Goal: Information Seeking & Learning: Learn about a topic

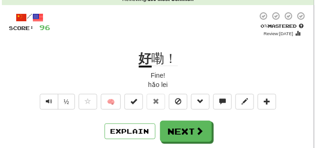
scroll to position [46, 0]
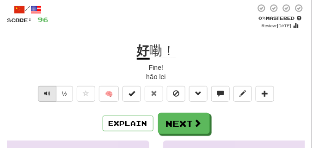
click at [49, 90] on span "Text-to-speech controls" at bounding box center [47, 93] width 6 height 6
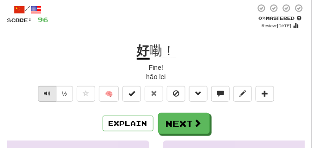
click at [49, 90] on span "Text-to-speech controls" at bounding box center [47, 93] width 6 height 6
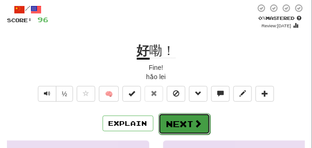
click at [176, 128] on button "Next" at bounding box center [185, 123] width 52 height 21
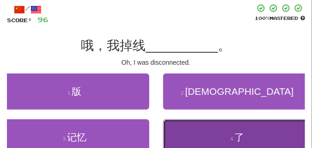
click at [202, 132] on button "4 . 了" at bounding box center [237, 137] width 149 height 36
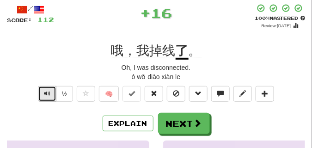
click at [45, 93] on span "Text-to-speech controls" at bounding box center [47, 93] width 6 height 6
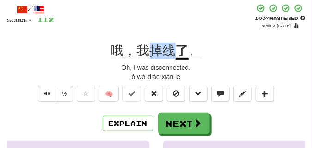
drag, startPoint x: 152, startPoint y: 50, endPoint x: 177, endPoint y: 52, distance: 24.6
click at [177, 52] on div "哦，我掉线 了 。" at bounding box center [156, 51] width 298 height 17
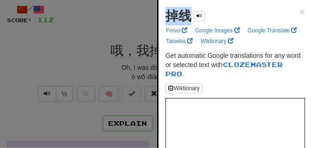
drag, startPoint x: 160, startPoint y: 19, endPoint x: 191, endPoint y: 24, distance: 30.9
copy strong "掉线"
click at [79, 67] on div at bounding box center [156, 74] width 312 height 148
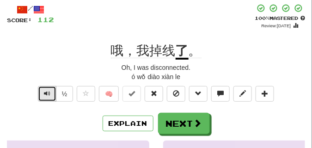
click at [52, 92] on button "Text-to-speech controls" at bounding box center [47, 94] width 18 height 16
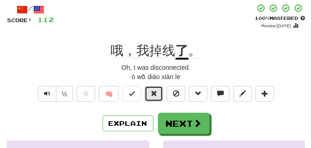
click at [162, 95] on button at bounding box center [154, 94] width 18 height 16
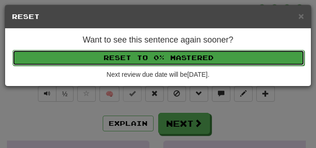
click at [161, 59] on button "Reset to 0% Mastered" at bounding box center [158, 58] width 292 height 16
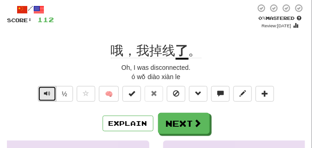
click at [44, 89] on button "Text-to-speech controls" at bounding box center [47, 94] width 18 height 16
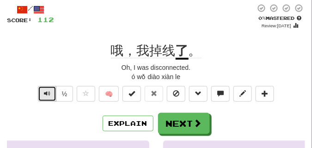
click at [44, 89] on button "Text-to-speech controls" at bounding box center [47, 94] width 18 height 16
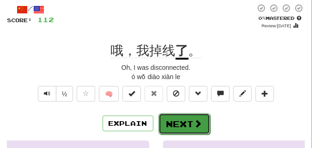
click at [173, 121] on button "Next" at bounding box center [185, 123] width 52 height 21
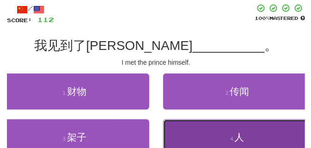
click at [188, 135] on button "4 . 人" at bounding box center [237, 137] width 149 height 36
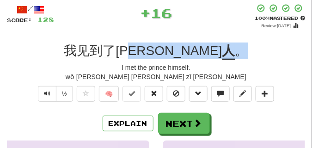
drag, startPoint x: 178, startPoint y: 52, endPoint x: 211, endPoint y: 55, distance: 33.8
click at [211, 55] on div "我见到了王子真 人 。" at bounding box center [156, 51] width 298 height 17
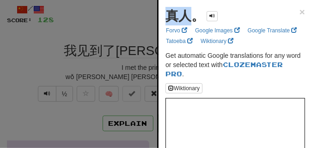
drag, startPoint x: 169, startPoint y: 16, endPoint x: 188, endPoint y: 24, distance: 20.1
click at [188, 24] on div "真人。" at bounding box center [192, 16] width 52 height 18
copy strong "真人"
click at [106, 28] on div at bounding box center [156, 74] width 312 height 148
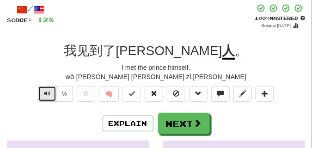
click at [48, 94] on span "Text-to-speech controls" at bounding box center [47, 93] width 6 height 6
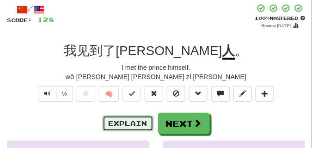
click at [126, 123] on button "Explain" at bounding box center [128, 124] width 51 height 16
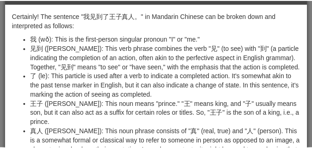
scroll to position [0, 0]
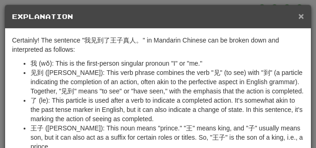
click at [298, 17] on span "×" at bounding box center [301, 16] width 6 height 11
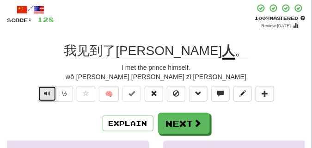
click at [50, 89] on button "Text-to-speech controls" at bounding box center [47, 94] width 18 height 16
click at [50, 90] on button "Text-to-speech controls" at bounding box center [47, 94] width 18 height 16
click at [50, 91] on button "Text-to-speech controls" at bounding box center [47, 94] width 18 height 16
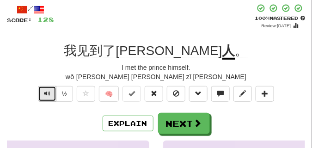
click at [50, 91] on button "Text-to-speech controls" at bounding box center [47, 94] width 18 height 16
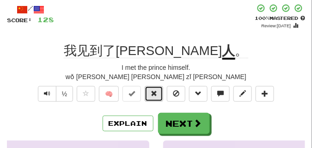
click at [148, 94] on button at bounding box center [154, 94] width 18 height 16
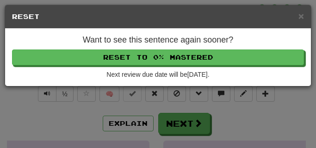
click at [135, 68] on div "Want to see this sentence again sooner? Reset to 0% Mastered Next review due da…" at bounding box center [158, 57] width 306 height 57
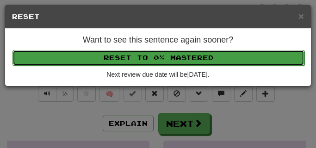
click at [130, 60] on button "Reset to 0% Mastered" at bounding box center [158, 58] width 292 height 16
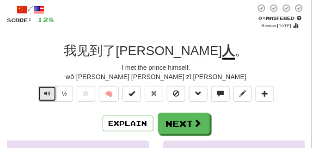
click at [43, 91] on button "Text-to-speech controls" at bounding box center [47, 94] width 18 height 16
click at [44, 91] on span "Text-to-speech controls" at bounding box center [47, 93] width 6 height 6
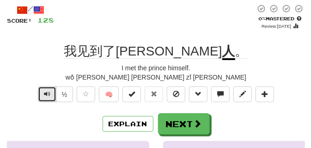
scroll to position [46, 0]
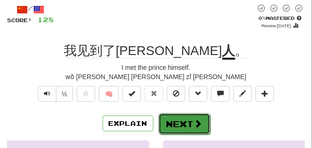
click at [184, 121] on button "Next" at bounding box center [185, 123] width 52 height 21
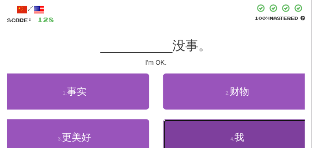
click at [198, 138] on button "4 . 我" at bounding box center [237, 137] width 149 height 36
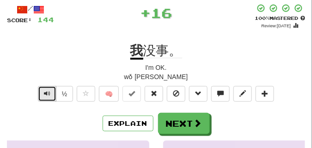
click at [46, 92] on span "Text-to-speech controls" at bounding box center [47, 93] width 6 height 6
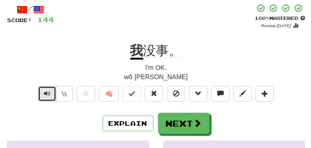
click at [46, 92] on span "Text-to-speech controls" at bounding box center [47, 93] width 6 height 6
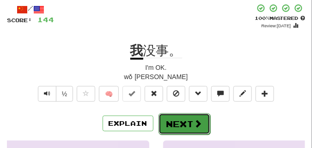
click at [184, 120] on button "Next" at bounding box center [185, 123] width 52 height 21
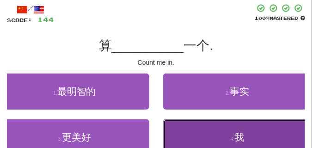
click at [192, 128] on button "4 . 我" at bounding box center [237, 137] width 149 height 36
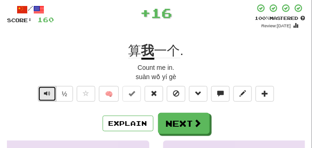
click at [46, 91] on span "Text-to-speech controls" at bounding box center [47, 93] width 6 height 6
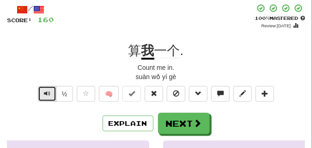
click at [46, 91] on span "Text-to-speech controls" at bounding box center [47, 93] width 6 height 6
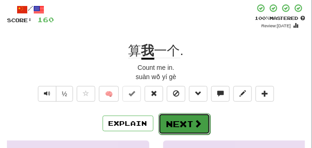
click at [193, 115] on button "Next" at bounding box center [185, 123] width 52 height 21
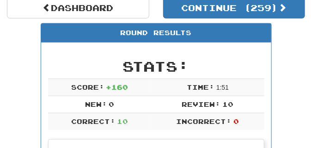
scroll to position [18, 0]
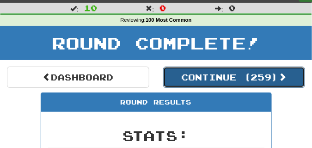
click at [203, 81] on button "Continue ( 259 )" at bounding box center [234, 77] width 142 height 21
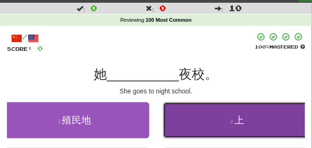
click at [193, 117] on button "2 . 上" at bounding box center [237, 120] width 149 height 36
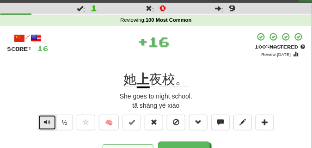
click at [44, 120] on span "Text-to-speech controls" at bounding box center [47, 122] width 6 height 6
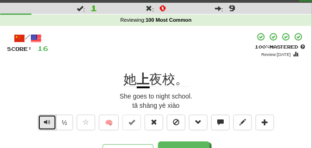
click at [44, 120] on span "Text-to-speech controls" at bounding box center [47, 122] width 6 height 6
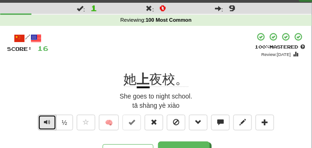
click at [44, 120] on span "Text-to-speech controls" at bounding box center [47, 122] width 6 height 6
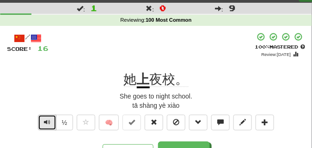
click at [44, 120] on span "Text-to-speech controls" at bounding box center [47, 122] width 6 height 6
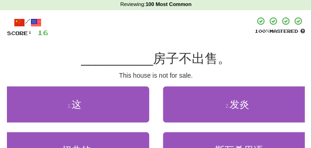
scroll to position [41, 0]
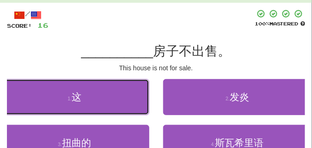
click at [106, 107] on button "1 . 这" at bounding box center [74, 97] width 149 height 36
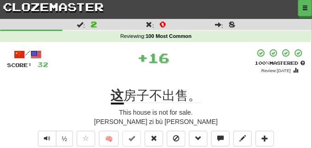
scroll to position [0, 0]
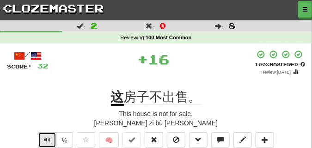
click at [44, 139] on span "Text-to-speech controls" at bounding box center [47, 139] width 6 height 6
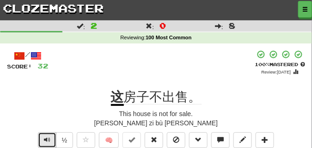
click at [44, 139] on span "Text-to-speech controls" at bounding box center [47, 139] width 6 height 6
click at [43, 136] on button "Text-to-speech controls" at bounding box center [47, 140] width 18 height 16
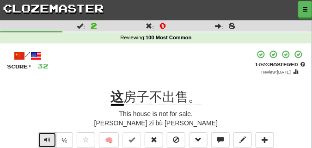
click at [43, 136] on button "Text-to-speech controls" at bounding box center [47, 140] width 18 height 16
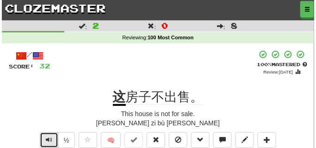
scroll to position [23, 0]
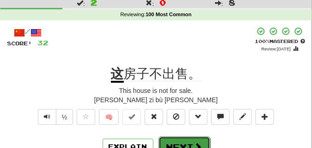
click at [163, 141] on button "Next" at bounding box center [185, 146] width 52 height 21
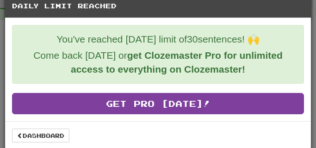
scroll to position [17, 0]
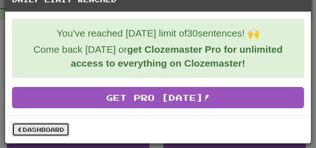
click at [58, 126] on link "Dashboard" at bounding box center [40, 130] width 57 height 14
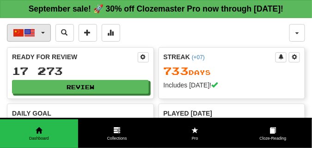
click at [41, 34] on span "button" at bounding box center [43, 33] width 4 height 2
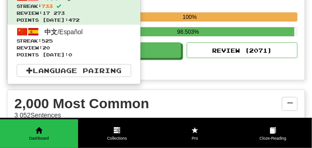
scroll to position [231, 0]
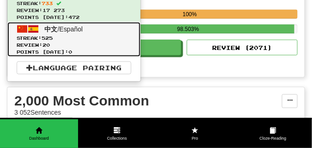
click at [37, 49] on span "Review: 20" at bounding box center [74, 45] width 115 height 7
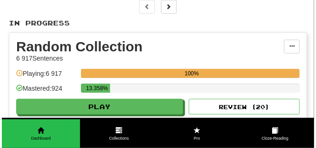
scroll to position [231, 0]
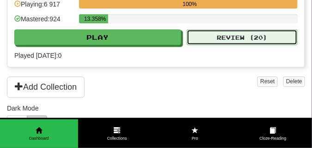
click at [227, 45] on button "Review ( 20 )" at bounding box center [242, 38] width 111 height 16
select select "**"
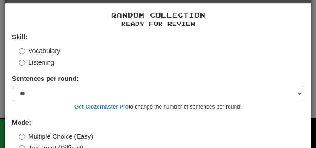
scroll to position [74, 0]
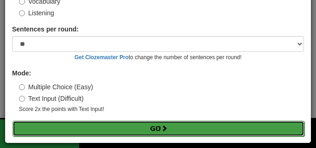
click at [116, 129] on button "Go" at bounding box center [158, 129] width 292 height 16
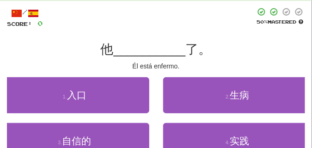
scroll to position [46, 0]
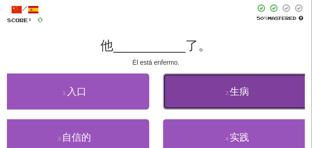
click at [208, 102] on button "2 . 生病" at bounding box center [237, 92] width 149 height 36
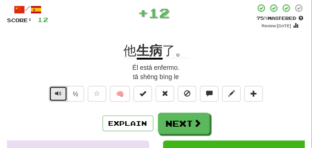
click at [58, 92] on span "Text-to-speech controls" at bounding box center [58, 93] width 6 height 6
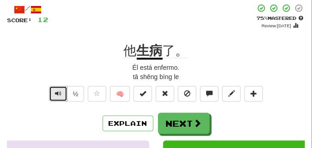
click at [58, 92] on span "Text-to-speech controls" at bounding box center [58, 93] width 6 height 6
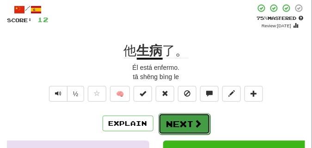
click at [178, 117] on button "Next" at bounding box center [185, 123] width 52 height 21
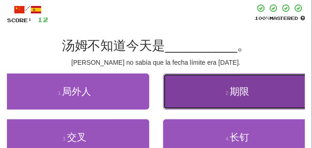
click at [172, 92] on button "2 . 期限" at bounding box center [237, 92] width 149 height 36
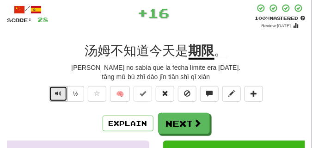
click at [55, 92] on span "Text-to-speech controls" at bounding box center [58, 93] width 6 height 6
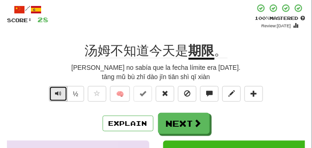
click at [55, 92] on span "Text-to-speech controls" at bounding box center [58, 93] width 6 height 6
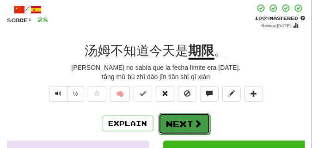
click at [181, 118] on button "Next" at bounding box center [185, 123] width 52 height 21
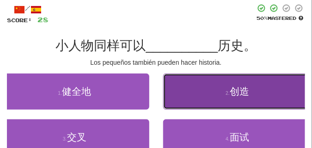
click at [224, 99] on button "2 . 创造" at bounding box center [237, 92] width 149 height 36
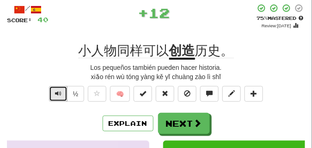
click at [59, 94] on span "Text-to-speech controls" at bounding box center [58, 93] width 6 height 6
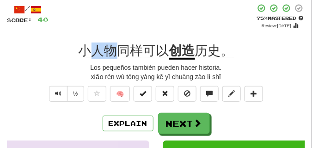
drag, startPoint x: 93, startPoint y: 53, endPoint x: 120, endPoint y: 53, distance: 26.8
click at [120, 53] on span "小人物同样可以" at bounding box center [124, 50] width 91 height 15
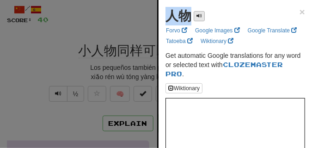
drag, startPoint x: 169, startPoint y: 14, endPoint x: 200, endPoint y: 14, distance: 30.5
click at [200, 14] on div "人物" at bounding box center [185, 16] width 39 height 18
copy div "人物"
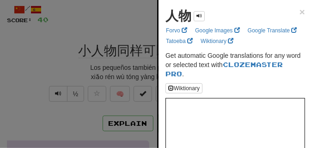
click at [97, 31] on div at bounding box center [156, 74] width 312 height 148
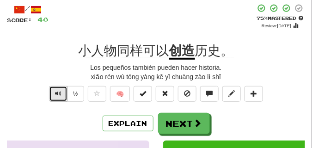
click at [54, 89] on button "Text-to-speech controls" at bounding box center [58, 94] width 18 height 16
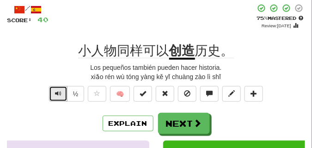
click at [54, 89] on button "Text-to-speech controls" at bounding box center [58, 94] width 18 height 16
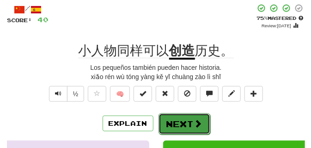
click at [179, 117] on button "Next" at bounding box center [185, 123] width 52 height 21
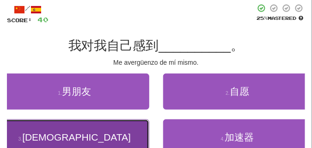
click at [94, 127] on button "3 . 惭愧" at bounding box center [74, 137] width 149 height 36
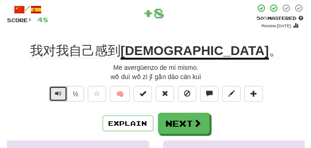
click at [63, 95] on button "Text-to-speech controls" at bounding box center [58, 94] width 18 height 16
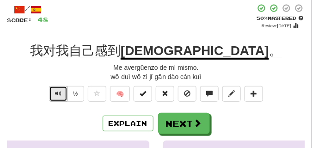
click at [63, 95] on button "Text-to-speech controls" at bounding box center [58, 94] width 18 height 16
click at [56, 92] on span "Text-to-speech controls" at bounding box center [58, 93] width 6 height 6
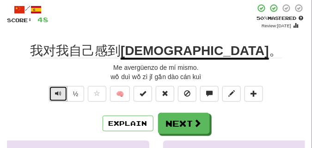
click at [56, 92] on span "Text-to-speech controls" at bounding box center [58, 93] width 6 height 6
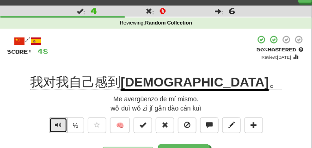
scroll to position [23, 0]
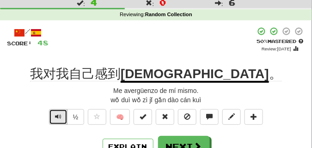
click at [57, 115] on span "Text-to-speech controls" at bounding box center [58, 116] width 6 height 6
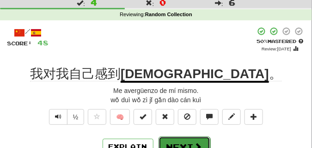
click at [177, 140] on button "Next" at bounding box center [185, 146] width 52 height 21
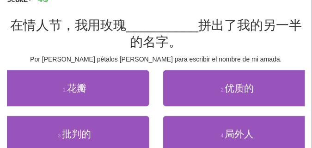
scroll to position [69, 0]
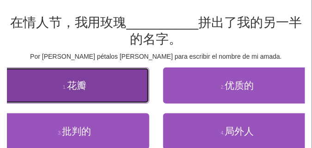
click at [75, 91] on button "1 . 花瓣" at bounding box center [74, 86] width 149 height 36
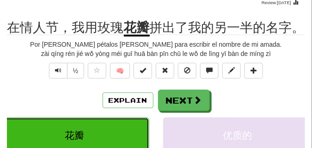
scroll to position [46, 0]
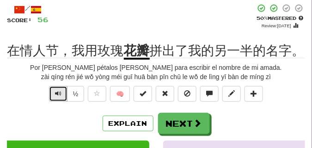
click at [56, 94] on span "Text-to-speech controls" at bounding box center [58, 93] width 6 height 6
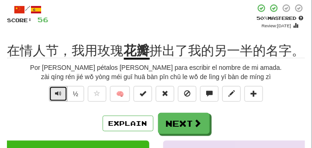
click at [56, 94] on span "Text-to-speech controls" at bounding box center [58, 93] width 6 height 6
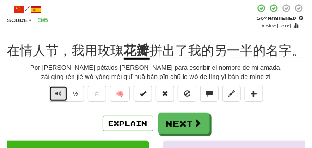
click at [60, 91] on span "Text-to-speech controls" at bounding box center [58, 93] width 6 height 6
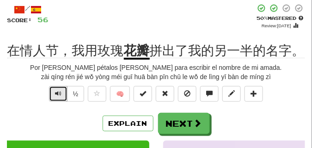
click at [60, 91] on span "Text-to-speech controls" at bounding box center [58, 93] width 6 height 6
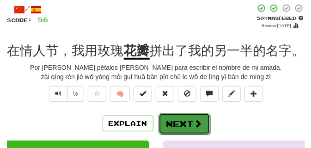
click at [189, 116] on button "Next" at bounding box center [185, 123] width 52 height 21
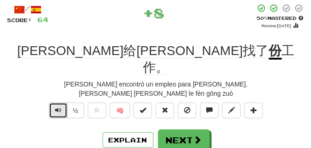
click at [61, 107] on span "Text-to-speech controls" at bounding box center [58, 110] width 6 height 6
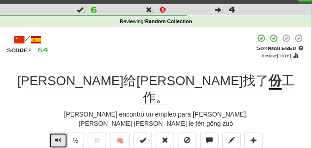
scroll to position [23, 0]
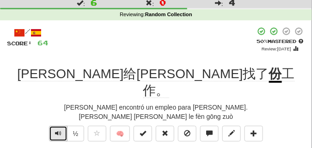
click at [58, 126] on button "Text-to-speech controls" at bounding box center [58, 134] width 18 height 16
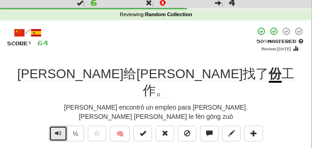
click at [58, 126] on button "Text-to-speech controls" at bounding box center [58, 134] width 18 height 16
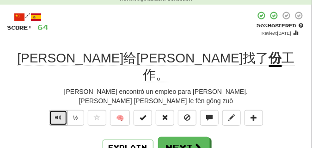
scroll to position [46, 0]
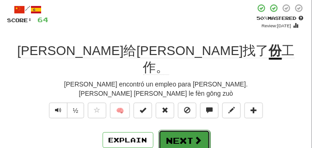
click at [195, 136] on span at bounding box center [198, 140] width 8 height 8
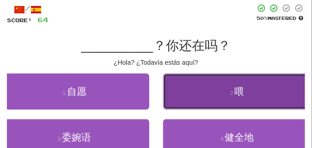
click at [210, 98] on button "2 . 喂" at bounding box center [237, 92] width 149 height 36
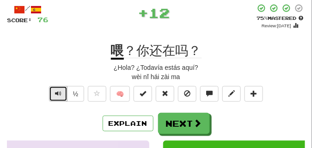
click at [54, 94] on button "Text-to-speech controls" at bounding box center [58, 94] width 18 height 16
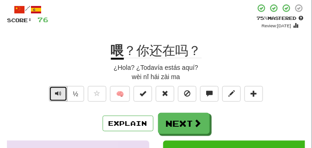
click at [54, 94] on button "Text-to-speech controls" at bounding box center [58, 94] width 18 height 16
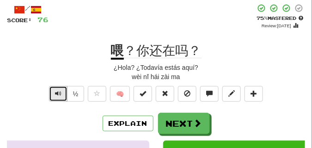
click at [54, 94] on button "Text-to-speech controls" at bounding box center [58, 94] width 18 height 16
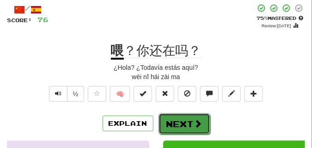
click at [168, 115] on button "Next" at bounding box center [185, 123] width 52 height 21
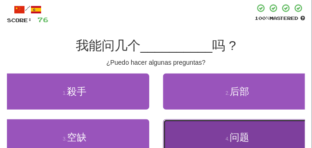
click at [188, 128] on button "4 . 问题" at bounding box center [237, 137] width 149 height 36
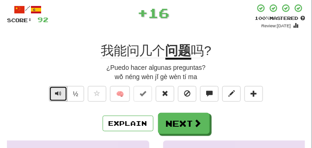
click at [55, 95] on span "Text-to-speech controls" at bounding box center [58, 93] width 6 height 6
click at [55, 94] on span "Text-to-speech controls" at bounding box center [58, 93] width 6 height 6
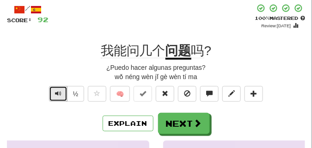
click at [55, 94] on span "Text-to-speech controls" at bounding box center [58, 93] width 6 height 6
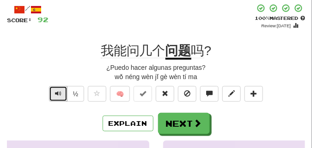
click at [55, 94] on span "Text-to-speech controls" at bounding box center [58, 93] width 6 height 6
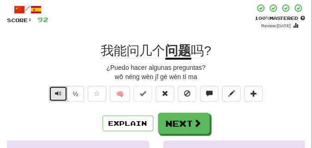
click at [55, 92] on span "Text-to-speech controls" at bounding box center [58, 93] width 6 height 6
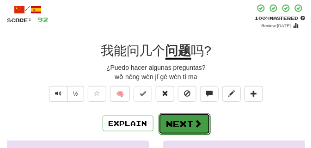
click at [170, 117] on button "Next" at bounding box center [185, 123] width 52 height 21
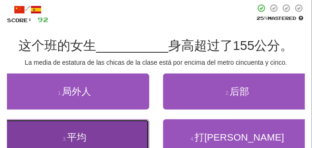
click at [80, 129] on button "3 . 平均" at bounding box center [74, 137] width 149 height 36
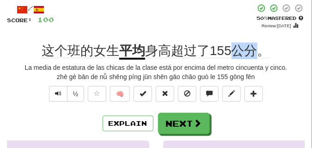
drag, startPoint x: 233, startPoint y: 56, endPoint x: 254, endPoint y: 55, distance: 21.3
click at [254, 55] on span "身高超过了155公分。" at bounding box center [207, 50] width 125 height 15
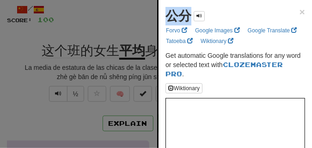
drag, startPoint x: 169, startPoint y: 11, endPoint x: 190, endPoint y: 15, distance: 21.1
click at [190, 15] on strong "公分" at bounding box center [179, 16] width 26 height 14
copy strong "公分"
click at [77, 29] on div at bounding box center [156, 74] width 312 height 148
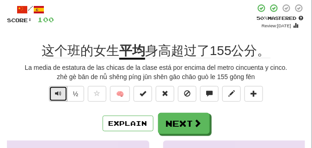
click at [52, 93] on button "Text-to-speech controls" at bounding box center [58, 94] width 18 height 16
click at [58, 93] on span "Text-to-speech controls" at bounding box center [58, 93] width 6 height 6
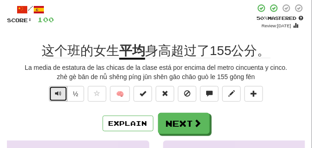
click at [58, 93] on span "Text-to-speech controls" at bounding box center [58, 93] width 6 height 6
